Goal: Information Seeking & Learning: Learn about a topic

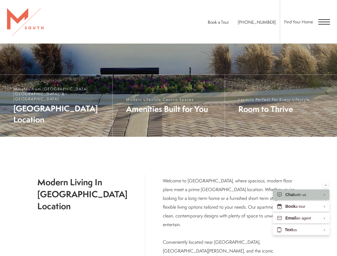
scroll to position [234, 0]
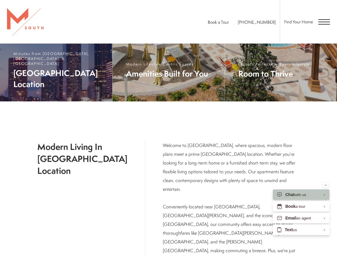
click at [62, 90] on span "Minutes from Downtown, MacDill AFB, & Bayshore" at bounding box center [56, 70] width 112 height 62
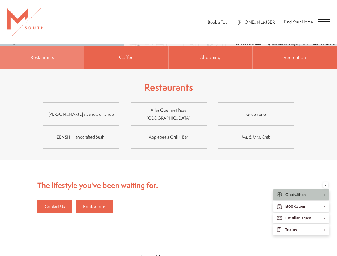
scroll to position [409, 0]
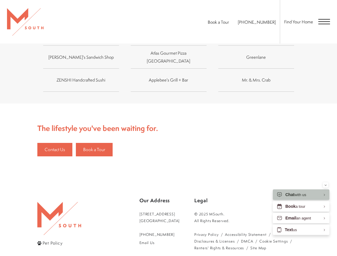
click at [321, 19] on span "Open Menu" at bounding box center [325, 21] width 12 height 5
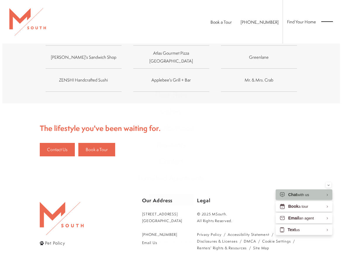
scroll to position [0, 0]
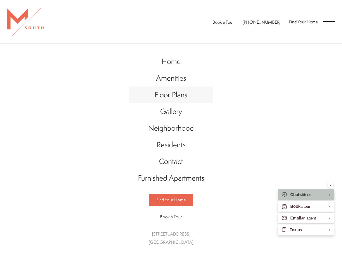
click at [179, 95] on span "Floor Plans" at bounding box center [170, 94] width 33 height 10
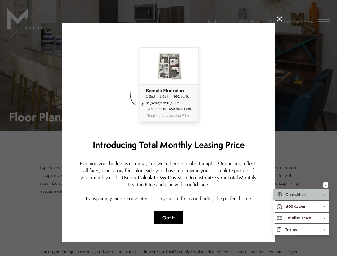
click at [165, 217] on button "Got it" at bounding box center [168, 218] width 29 height 14
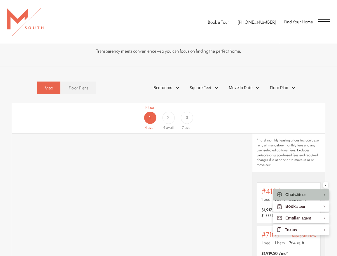
scroll to position [234, 0]
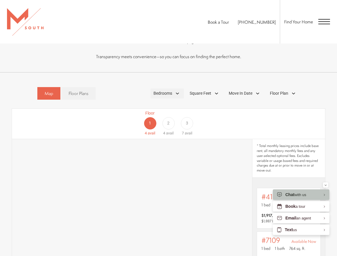
click at [171, 94] on span "Bedrooms" at bounding box center [163, 93] width 19 height 6
click at [163, 110] on span "1 Bedroom" at bounding box center [156, 110] width 29 height 6
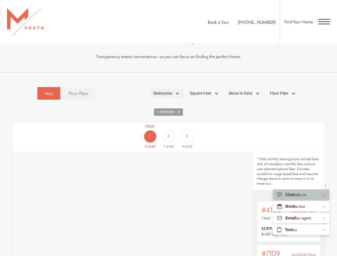
click at [169, 93] on span "Bedrooms" at bounding box center [163, 93] width 19 height 6
click at [169, 137] on span "2" at bounding box center [168, 136] width 2 height 6
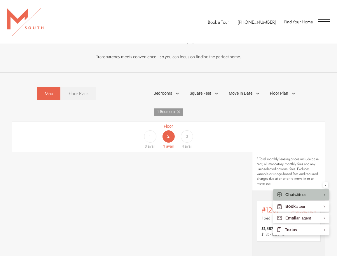
click at [192, 136] on div "3" at bounding box center [187, 136] width 12 height 12
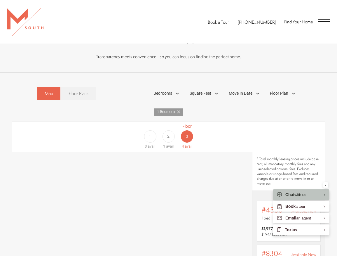
click at [164, 139] on div "2" at bounding box center [168, 136] width 12 height 12
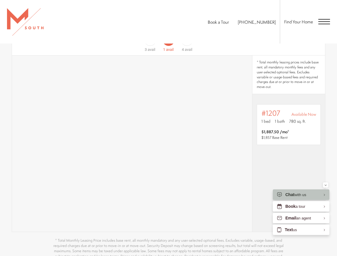
scroll to position [350, 0]
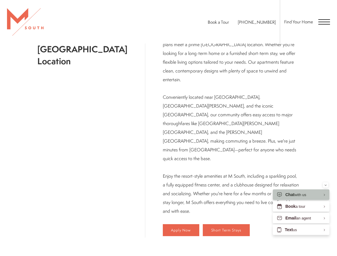
scroll to position [400, 0]
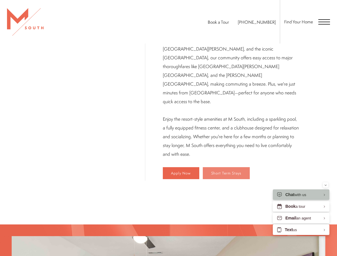
click at [203, 167] on link "Short Term Stays" at bounding box center [226, 173] width 47 height 12
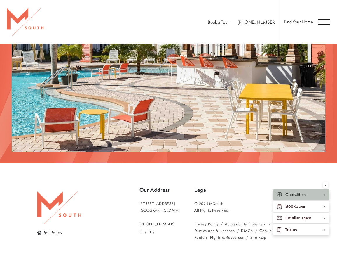
scroll to position [975, 0]
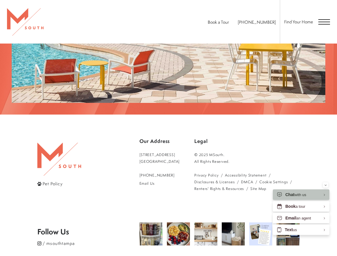
click at [322, 20] on span "Open Menu" at bounding box center [325, 21] width 12 height 5
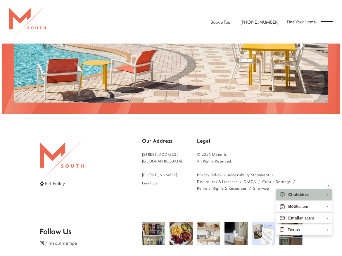
scroll to position [0, 0]
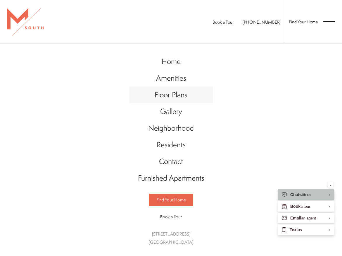
click at [158, 94] on span "Floor Plans" at bounding box center [170, 94] width 33 height 10
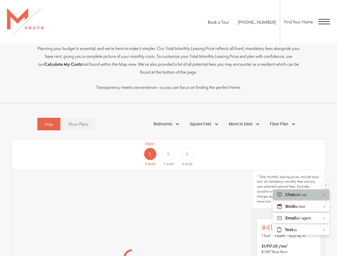
scroll to position [291, 0]
